Goal: Information Seeking & Learning: Learn about a topic

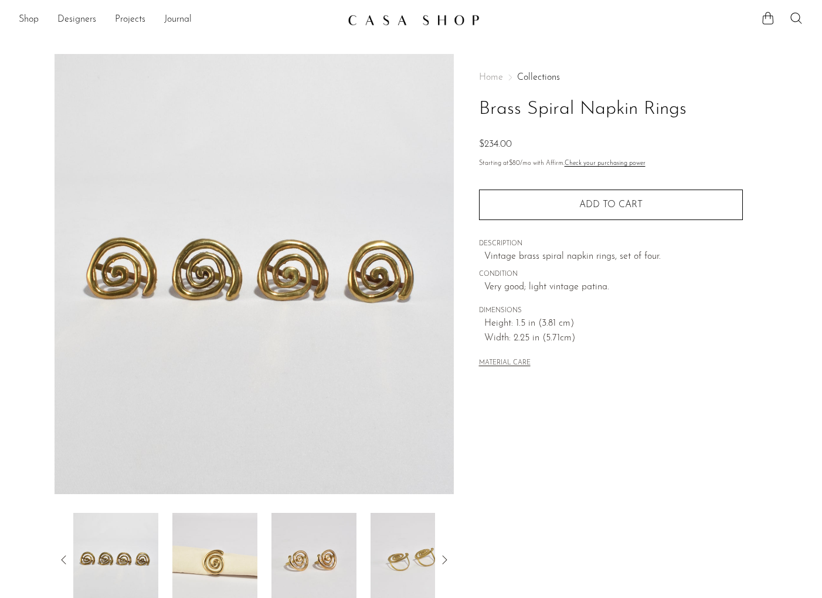
click at [218, 559] on img at bounding box center [214, 560] width 85 height 94
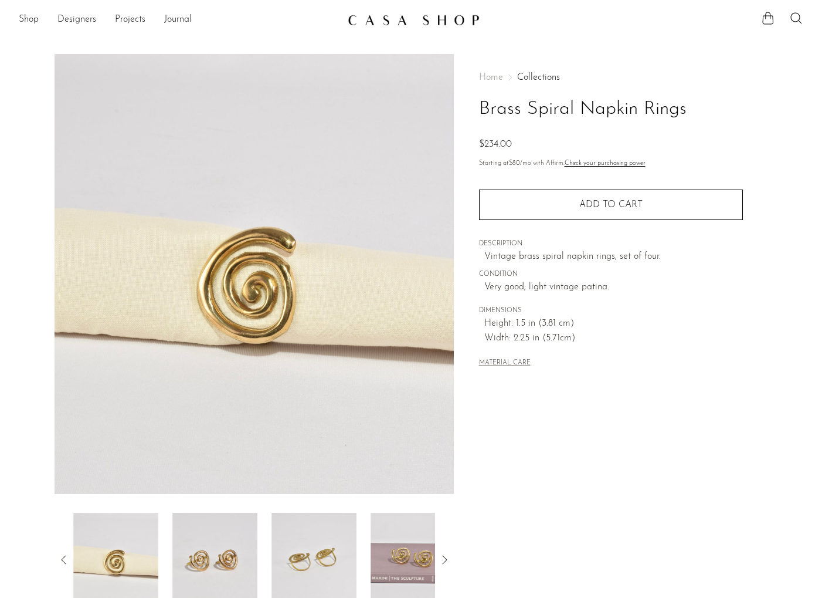
click at [226, 554] on img at bounding box center [214, 560] width 85 height 94
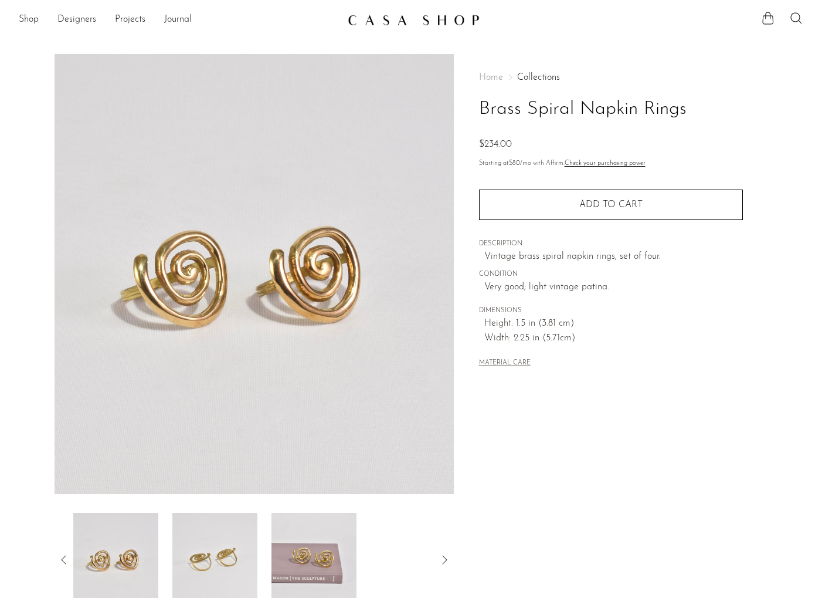
click at [226, 554] on img at bounding box center [214, 560] width 85 height 94
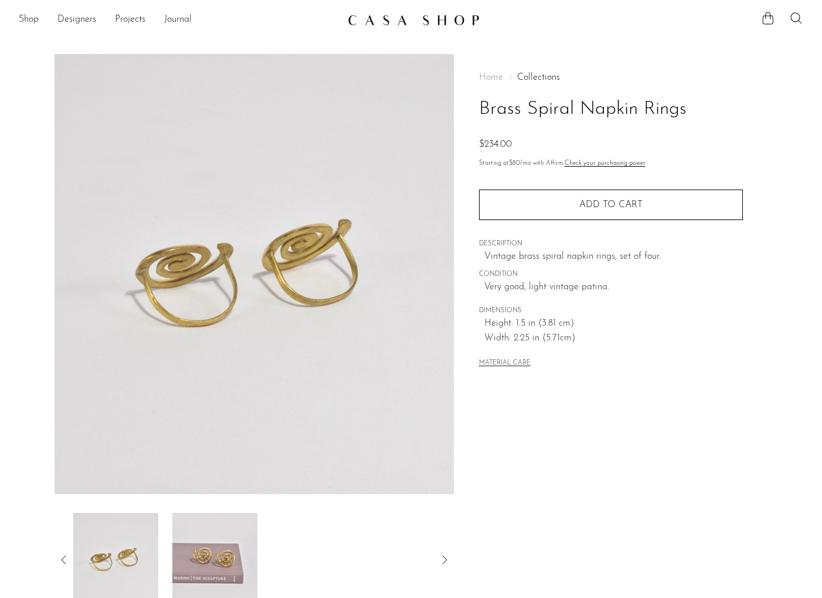
click at [226, 554] on img at bounding box center [214, 560] width 85 height 94
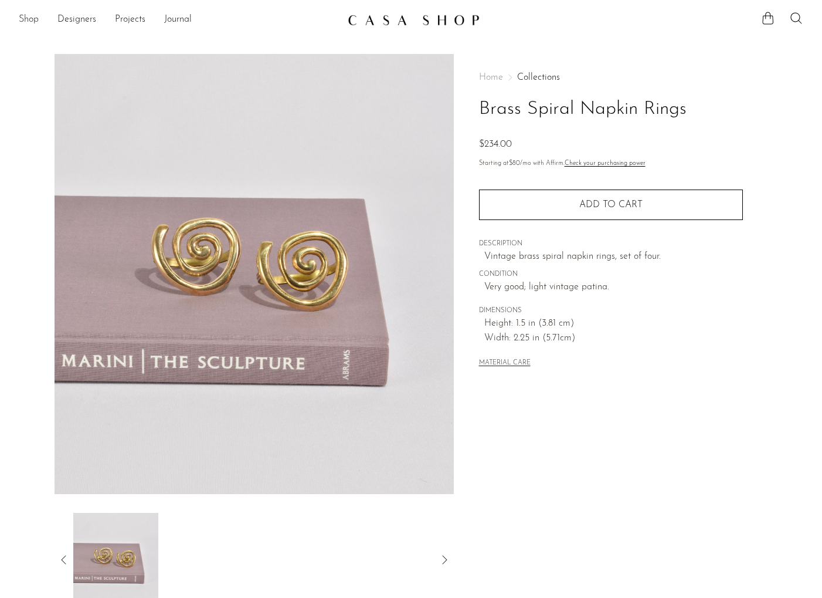
click at [33, 20] on link "Shop" at bounding box center [29, 19] width 20 height 15
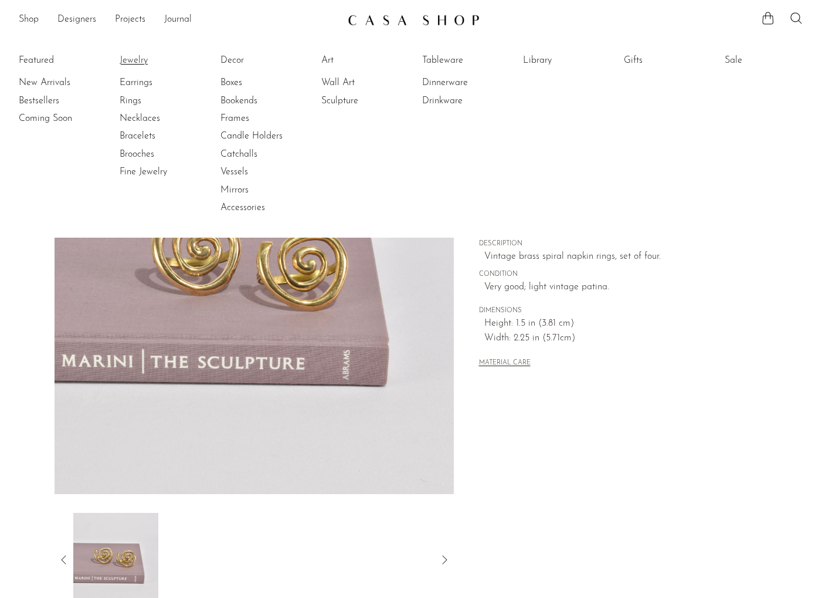
click at [144, 56] on link "Jewelry" at bounding box center [164, 60] width 88 height 13
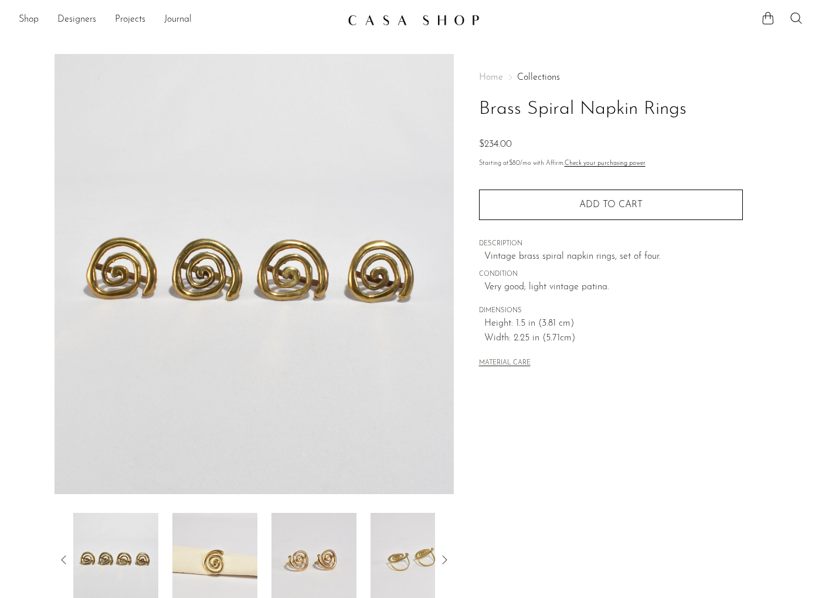
click at [230, 532] on img at bounding box center [214, 560] width 85 height 94
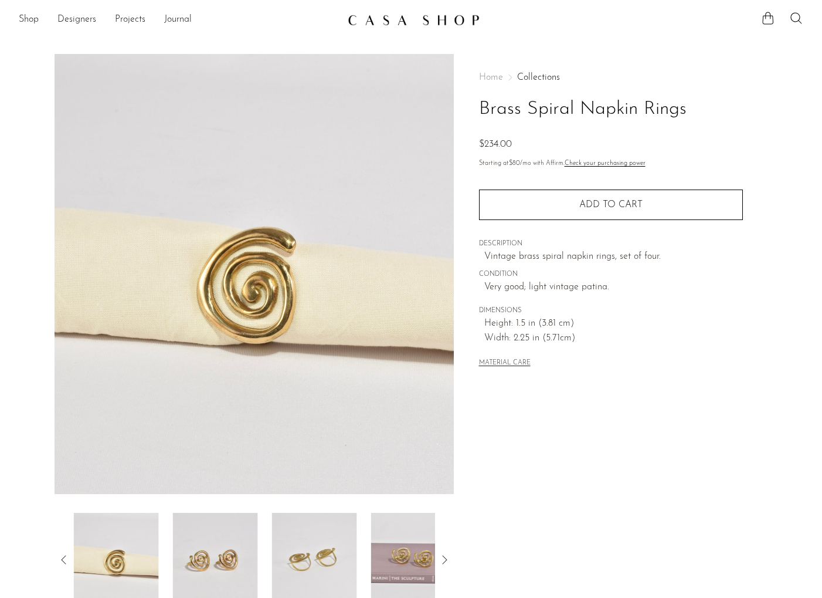
click at [240, 531] on img at bounding box center [215, 560] width 85 height 94
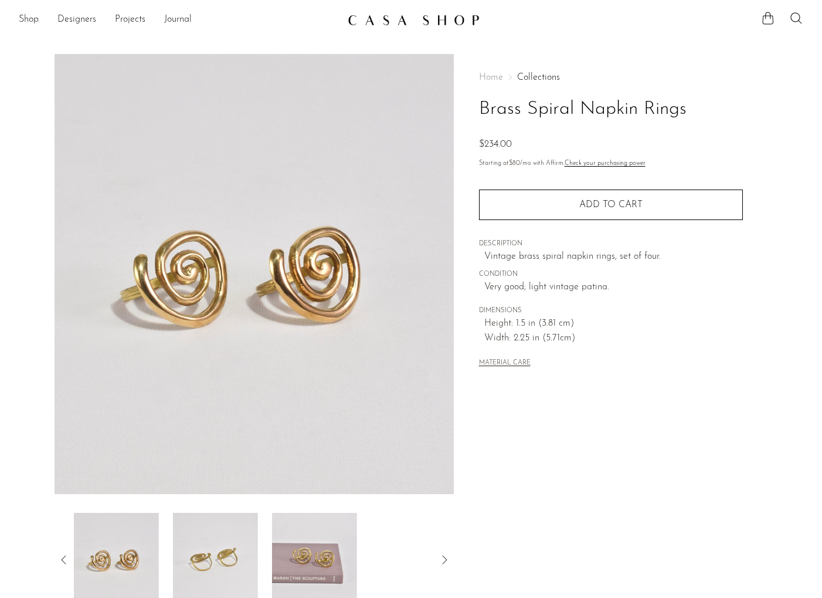
click at [240, 531] on img at bounding box center [215, 560] width 85 height 94
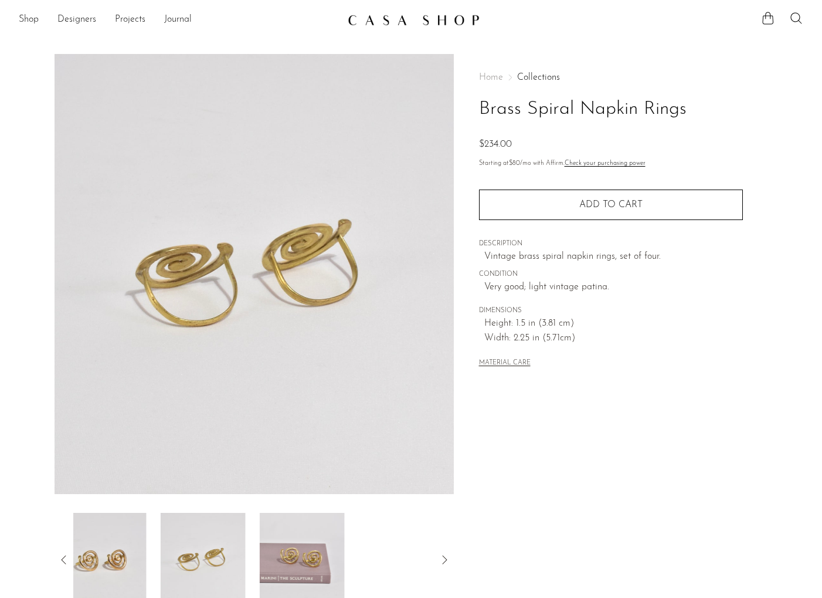
click at [240, 531] on img at bounding box center [203, 560] width 85 height 94
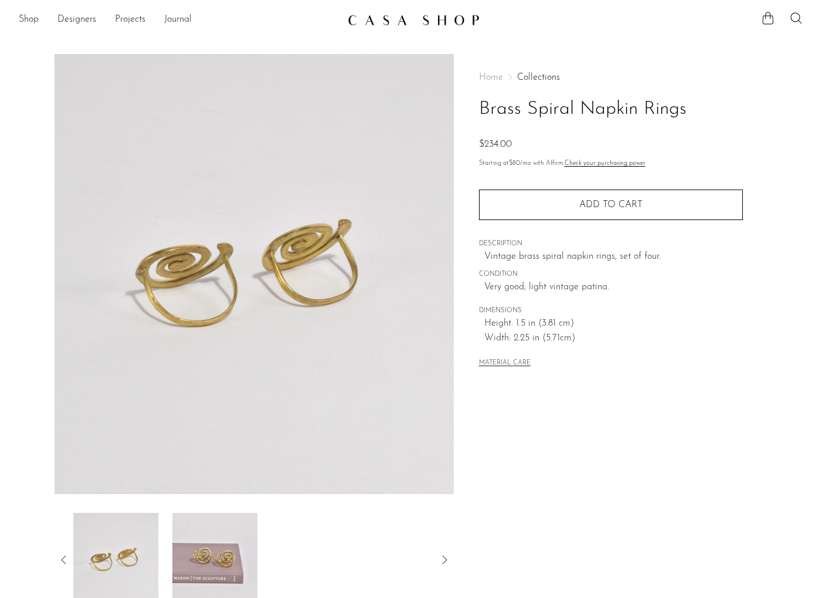
click at [240, 531] on img at bounding box center [214, 560] width 85 height 94
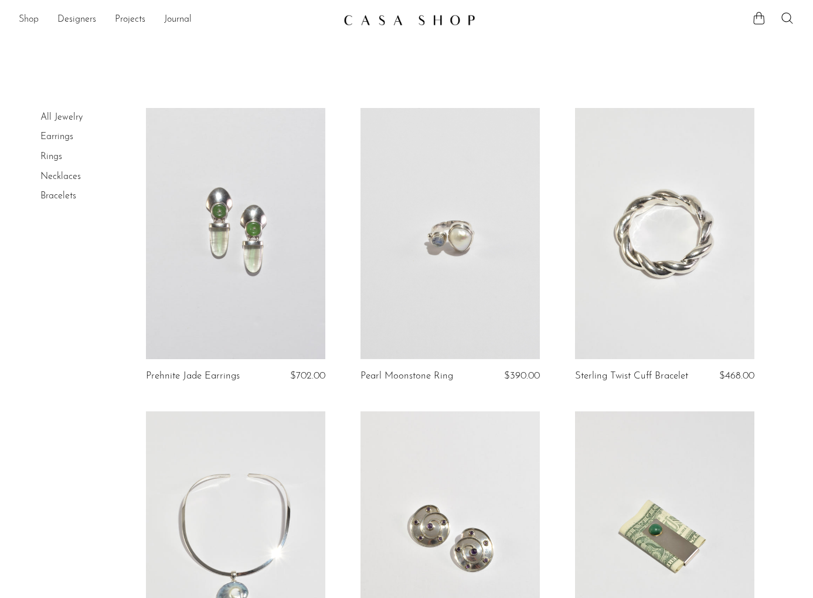
click at [38, 19] on link "Shop" at bounding box center [29, 19] width 20 height 15
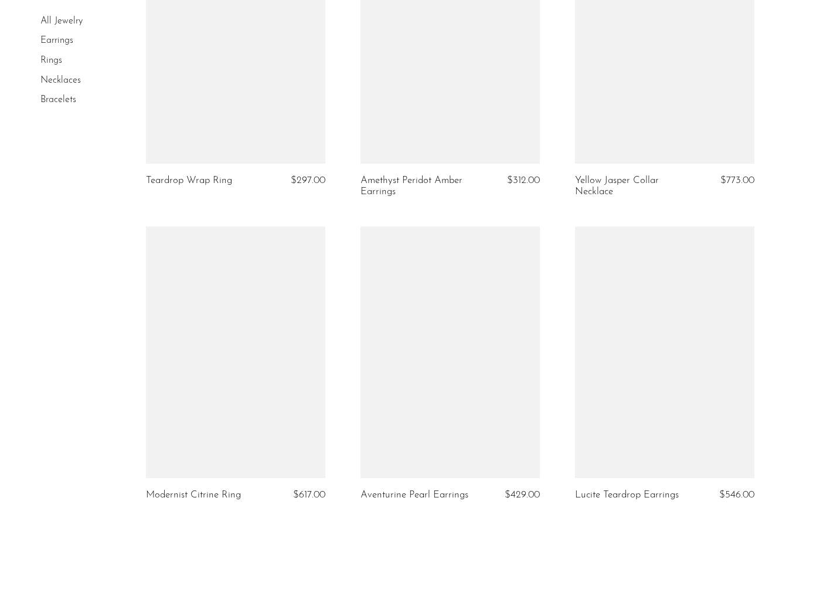
scroll to position [3506, 0]
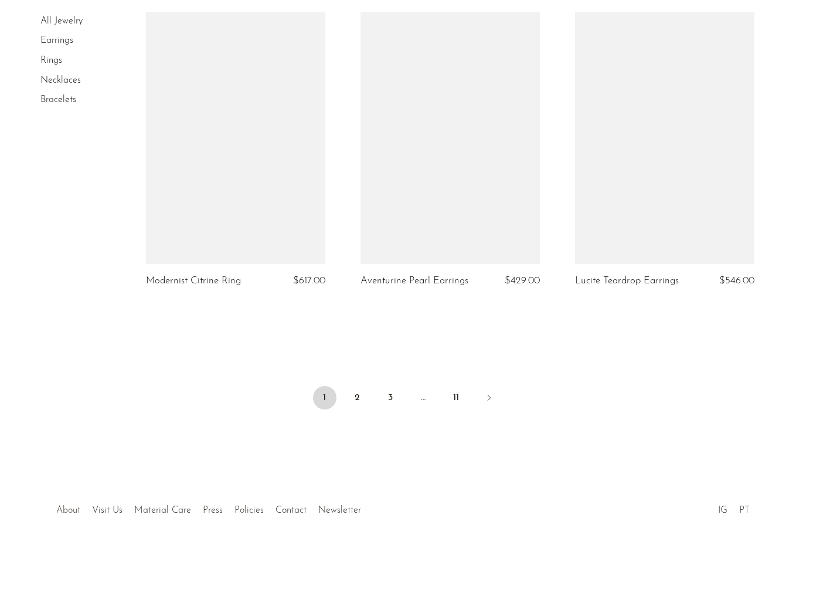
click at [59, 510] on link "About" at bounding box center [68, 510] width 24 height 9
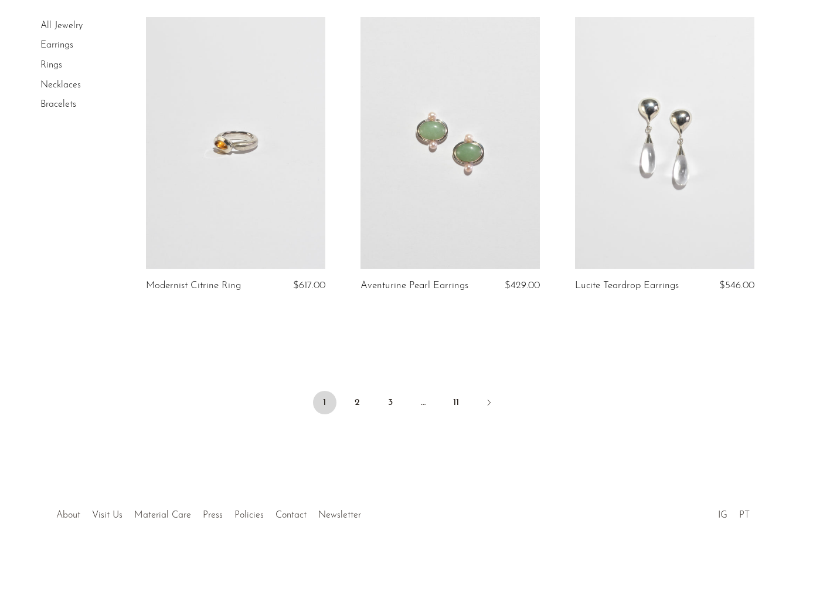
scroll to position [3497, 0]
